Goal: Book appointment/travel/reservation

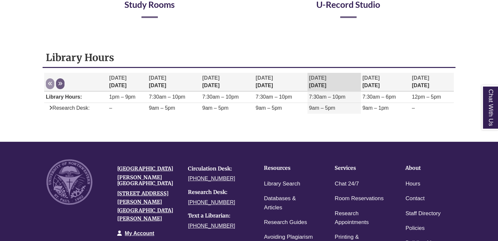
scroll to position [178, 0]
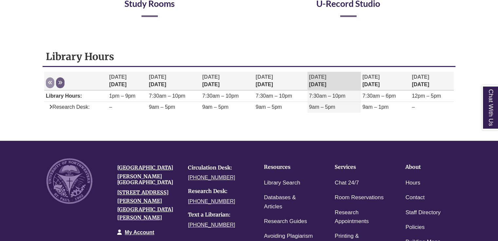
click at [321, 85] on th "[DATE] [DATE]" at bounding box center [333, 81] width 53 height 19
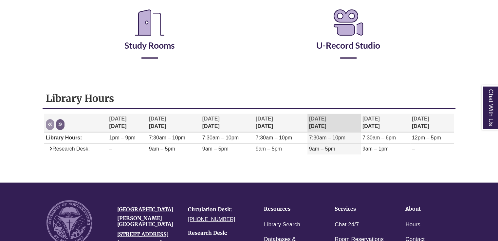
scroll to position [135, 0]
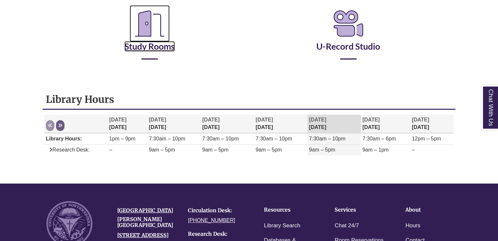
click at [146, 28] on icon "Reserve a Room" at bounding box center [150, 23] width 40 height 37
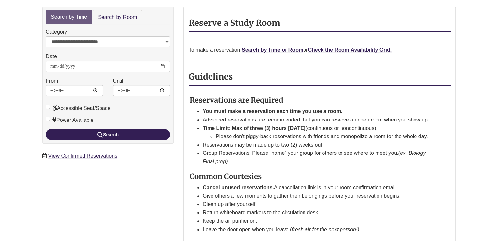
scroll to position [112, 0]
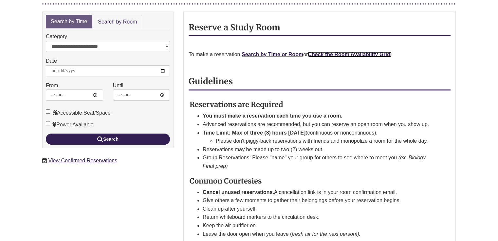
click at [353, 52] on strong "Check the Room Availability Grid." at bounding box center [350, 55] width 84 height 6
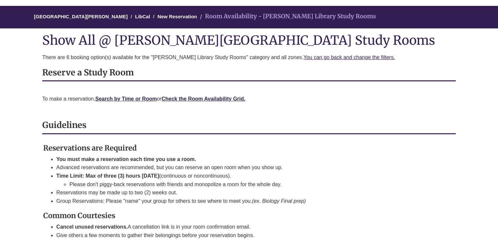
scroll to position [50, 0]
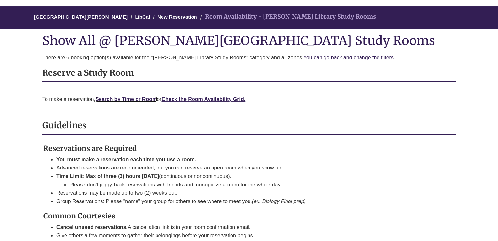
click at [135, 97] on link "Search by Time or Room" at bounding box center [126, 100] width 62 height 6
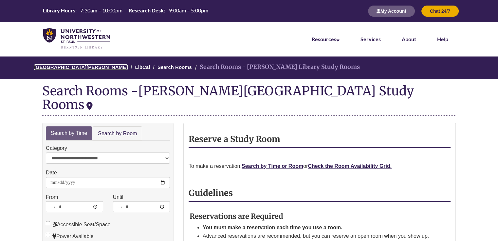
click at [73, 65] on link "[GEOGRAPHIC_DATA][PERSON_NAME]" at bounding box center [81, 67] width 94 height 6
